Goal: Task Accomplishment & Management: Complete application form

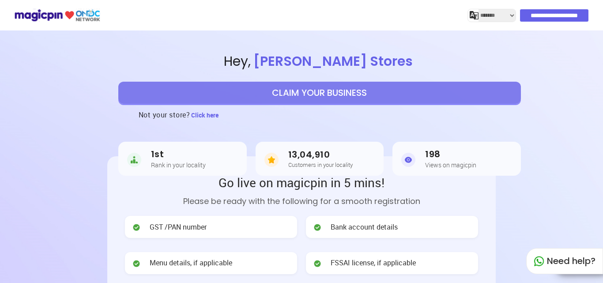
select select "*******"
click at [350, 91] on button "CLAIM YOUR BUSINESS" at bounding box center [319, 93] width 403 height 22
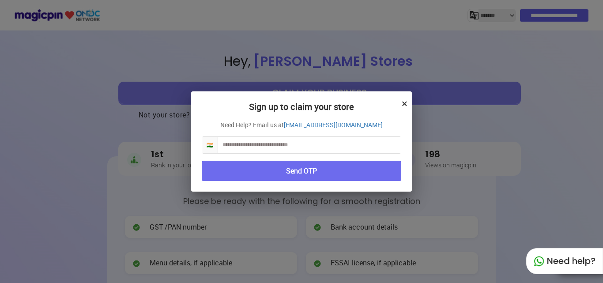
click at [406, 104] on button "×" at bounding box center [405, 103] width 6 height 15
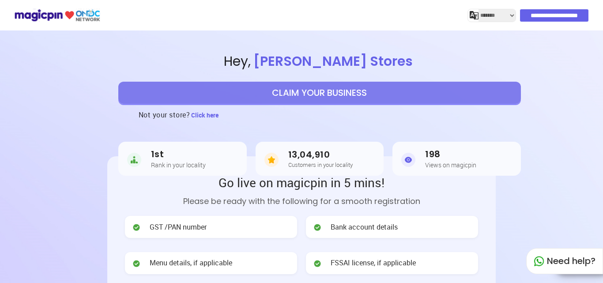
click at [331, 102] on button "CLAIM YOUR BUSINESS" at bounding box center [319, 93] width 403 height 22
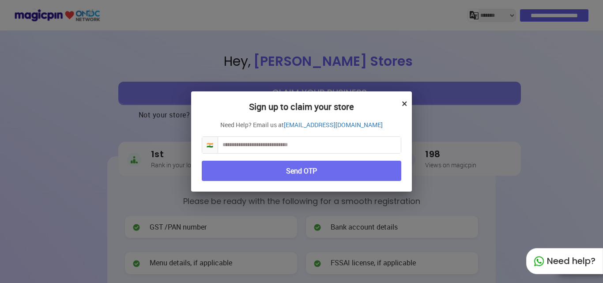
click at [297, 146] on input "text" at bounding box center [309, 145] width 183 height 16
type input "**********"
click at [291, 173] on button "Send OTP" at bounding box center [302, 171] width 200 height 21
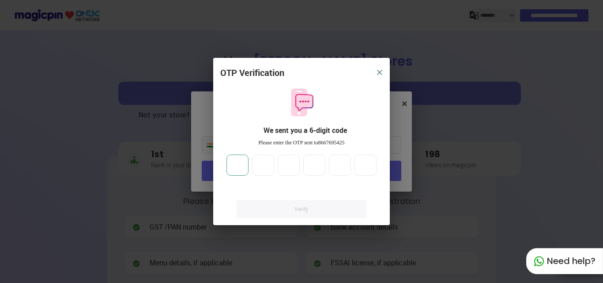
click at [240, 163] on input "number" at bounding box center [237, 164] width 22 height 21
type input "*"
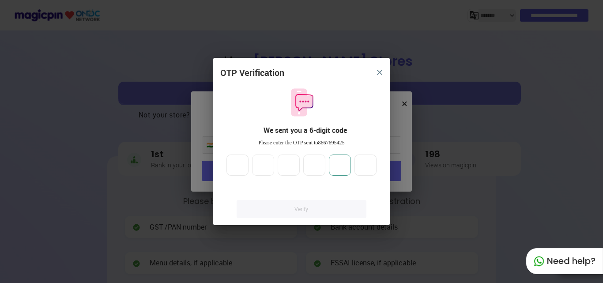
type input "*"
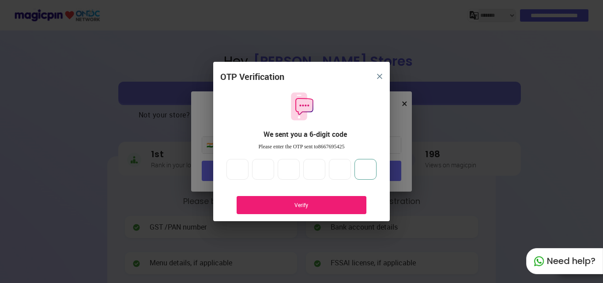
type input "*"
click at [271, 210] on div "Verify" at bounding box center [302, 205] width 130 height 18
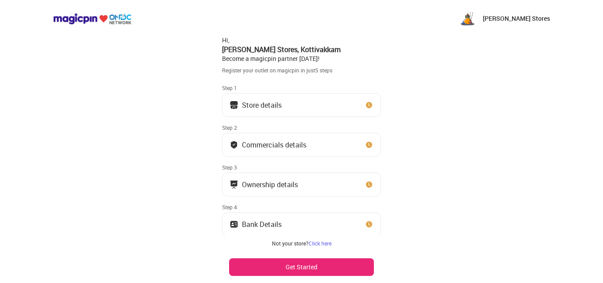
click at [344, 104] on button "Store details" at bounding box center [301, 105] width 159 height 24
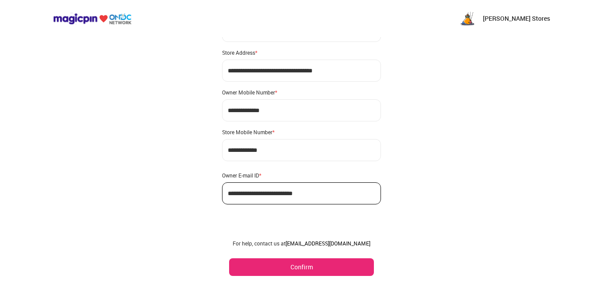
scroll to position [52, 0]
click at [327, 270] on button "Confirm" at bounding box center [301, 267] width 145 height 18
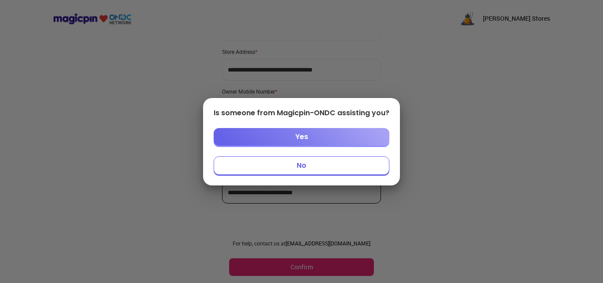
click at [301, 162] on button "No" at bounding box center [302, 165] width 176 height 19
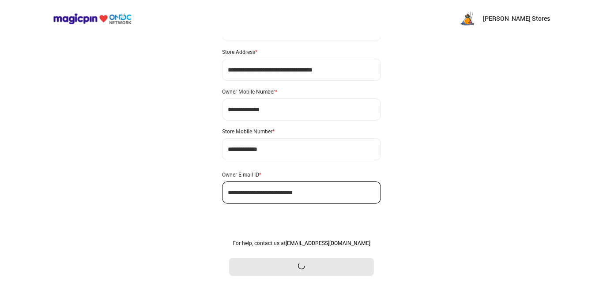
scroll to position [0, 0]
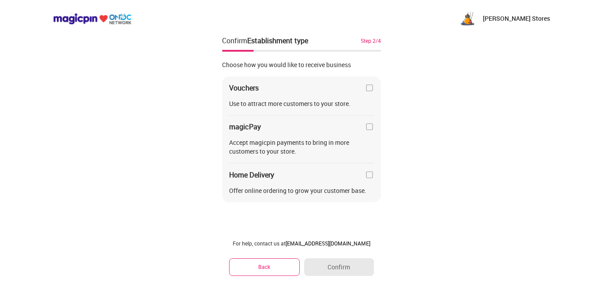
click at [367, 87] on img at bounding box center [369, 87] width 9 height 9
click at [369, 127] on img at bounding box center [369, 126] width 9 height 9
click at [371, 173] on img at bounding box center [369, 174] width 9 height 9
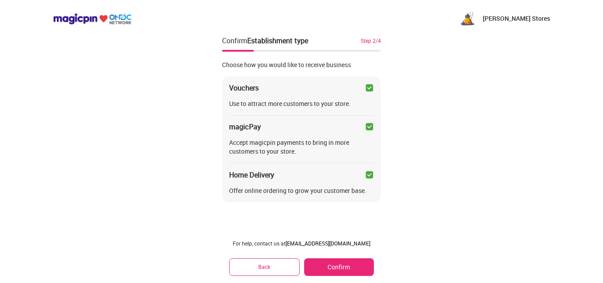
click at [346, 263] on button "Confirm" at bounding box center [339, 267] width 70 height 18
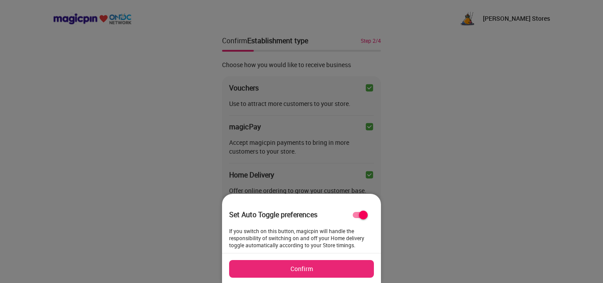
click at [323, 267] on button "Confirm" at bounding box center [301, 269] width 145 height 18
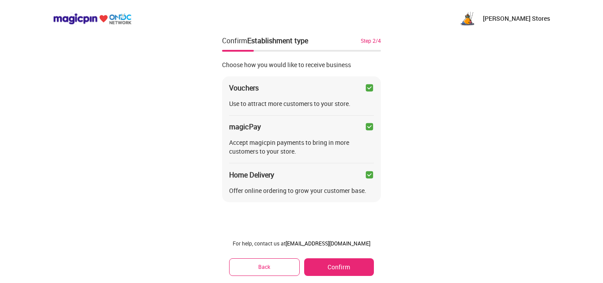
click at [425, 84] on div "Sri Vijaya Stores Confirm Establishment type Step 2/4 Choose how you would like…" at bounding box center [301, 141] width 603 height 283
click at [344, 262] on button "Confirm" at bounding box center [339, 267] width 70 height 18
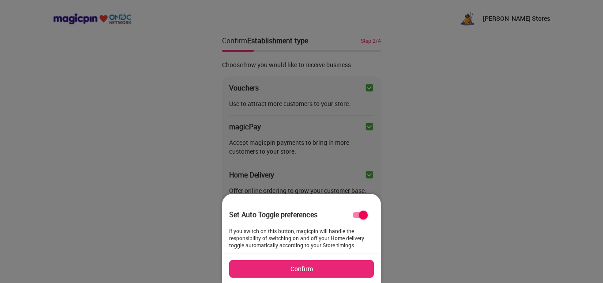
click at [343, 265] on button "Confirm" at bounding box center [301, 269] width 145 height 18
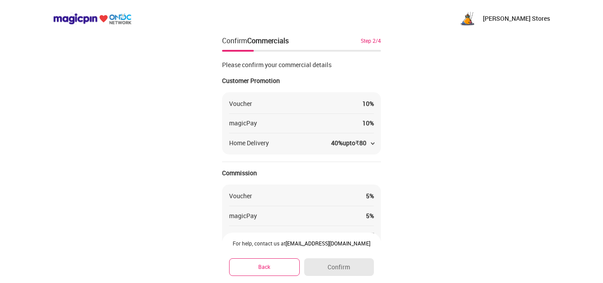
click at [369, 139] on div "40 % upto ₹ 80" at bounding box center [352, 143] width 43 height 9
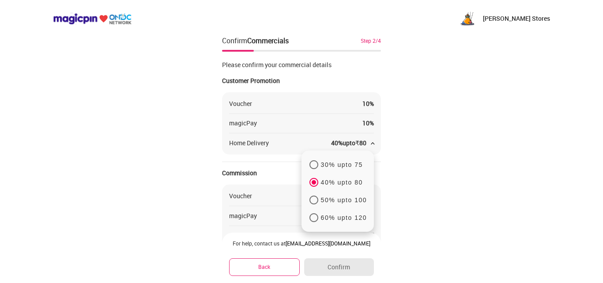
click at [403, 144] on div "Sri Vijaya Stores Confirm Commercials Step 2/4 Please confirm your commercial d…" at bounding box center [301, 192] width 603 height 385
click at [346, 181] on p "40% upto 80" at bounding box center [342, 182] width 42 height 8
click at [342, 166] on p "30% upto 75" at bounding box center [342, 165] width 42 height 8
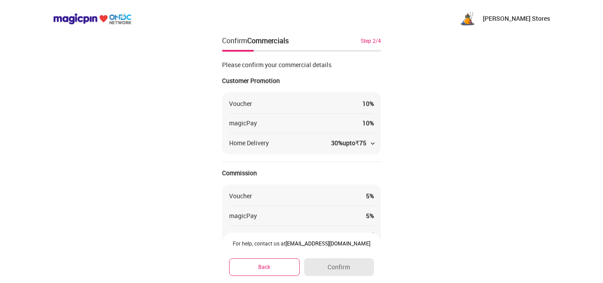
drag, startPoint x: 356, startPoint y: 146, endPoint x: 365, endPoint y: 145, distance: 8.4
click at [357, 145] on div "₹" at bounding box center [357, 143] width 4 height 8
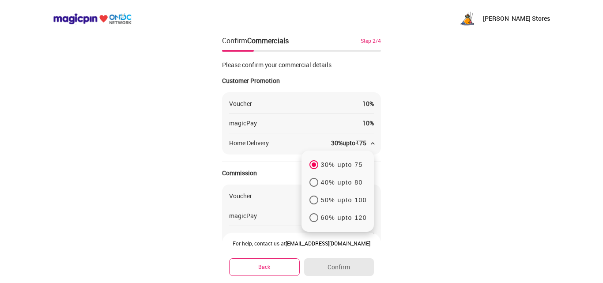
click at [340, 179] on p "40% upto 80" at bounding box center [342, 182] width 42 height 8
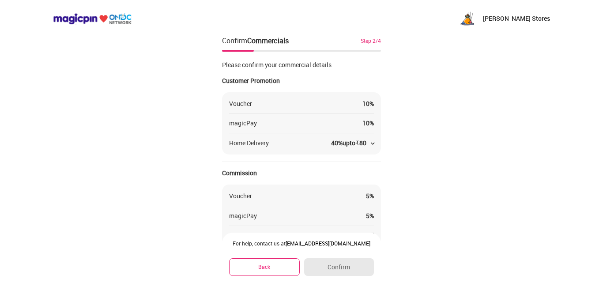
scroll to position [88, 0]
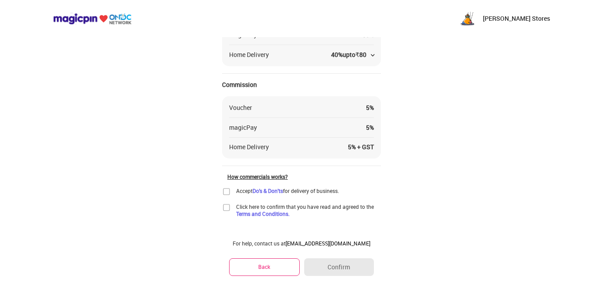
click at [228, 191] on img at bounding box center [226, 191] width 9 height 9
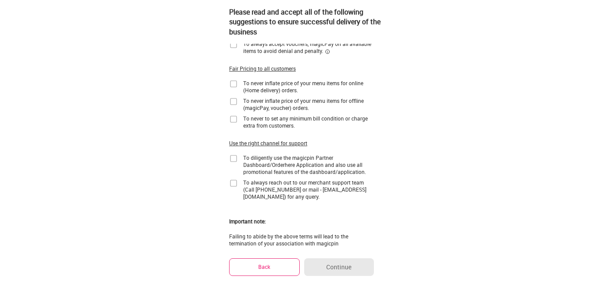
drag, startPoint x: 228, startPoint y: 191, endPoint x: 226, endPoint y: 205, distance: 14.3
click at [225, 205] on div "Please read and accept all of the following suggestions to ensure successful de…" at bounding box center [301, 93] width 159 height 363
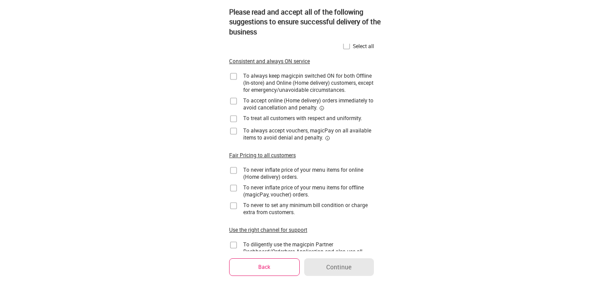
scroll to position [0, 0]
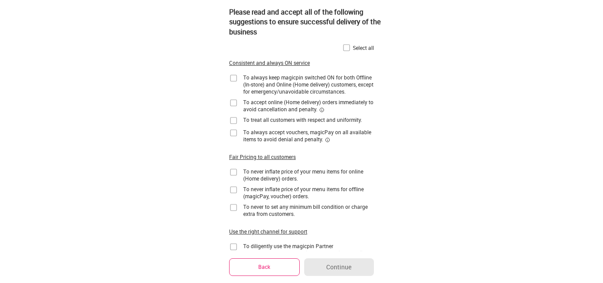
click at [286, 272] on button "Back" at bounding box center [264, 266] width 71 height 17
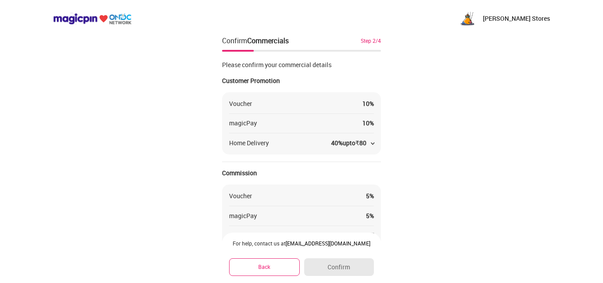
click at [279, 265] on button "Back" at bounding box center [264, 266] width 71 height 17
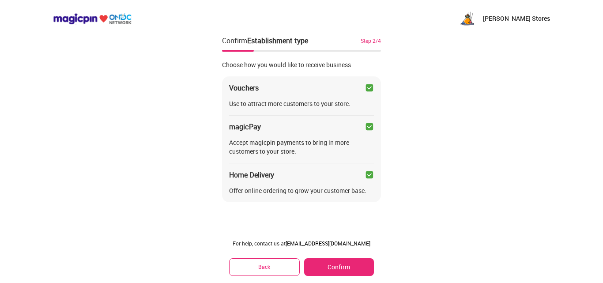
click at [284, 262] on button "Back" at bounding box center [264, 266] width 71 height 17
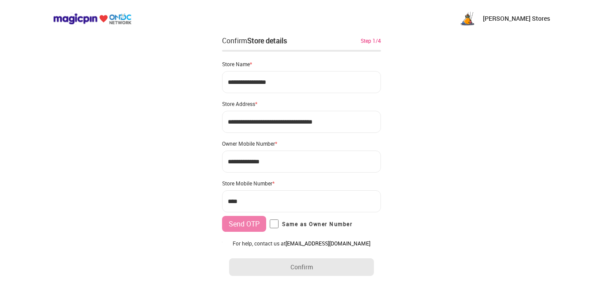
click at [102, 20] on img at bounding box center [92, 19] width 79 height 12
click at [94, 19] on img at bounding box center [92, 19] width 79 height 12
